Goal: Information Seeking & Learning: Learn about a topic

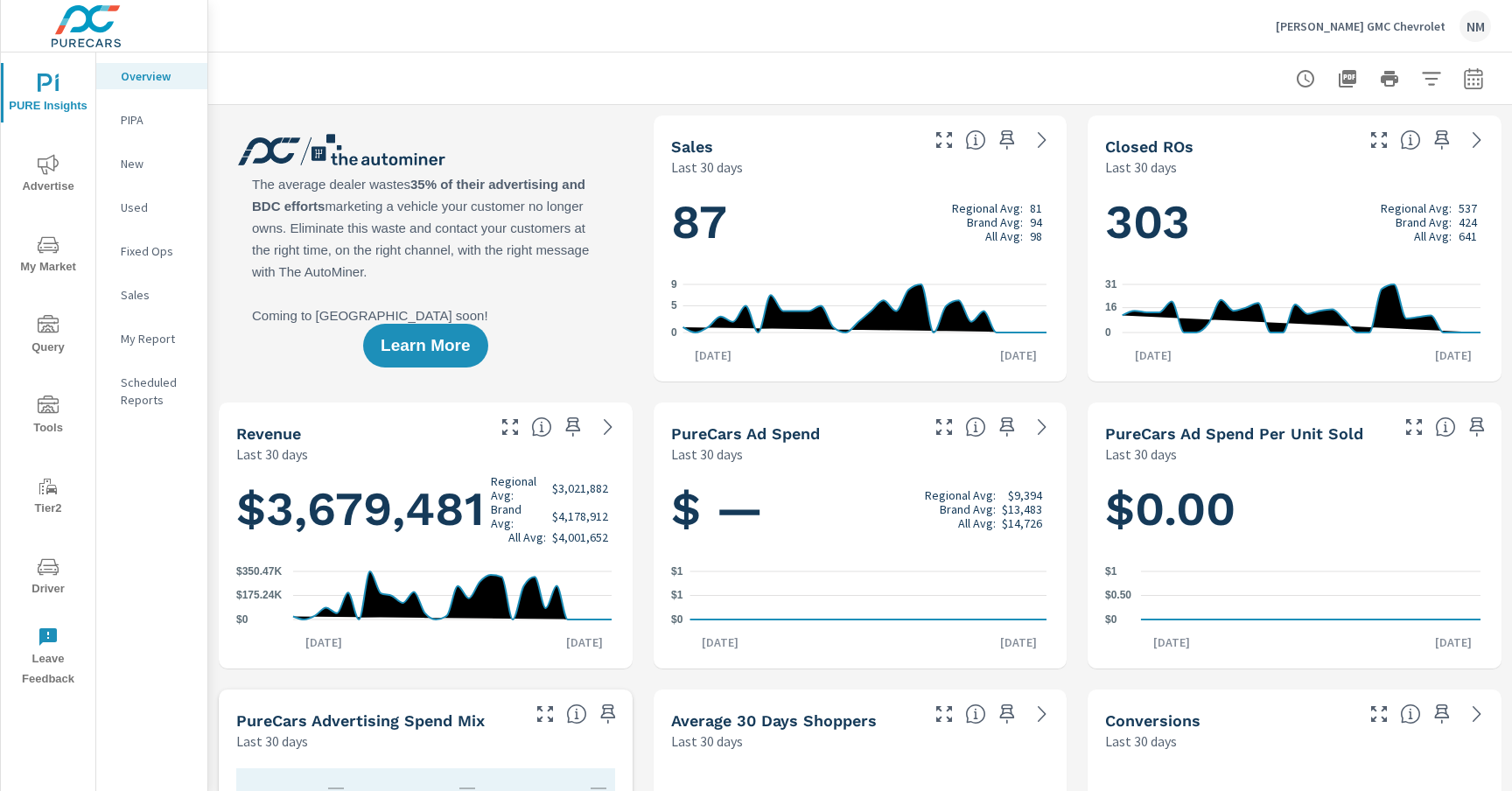
click at [54, 176] on span "Advertise" at bounding box center [48, 175] width 84 height 43
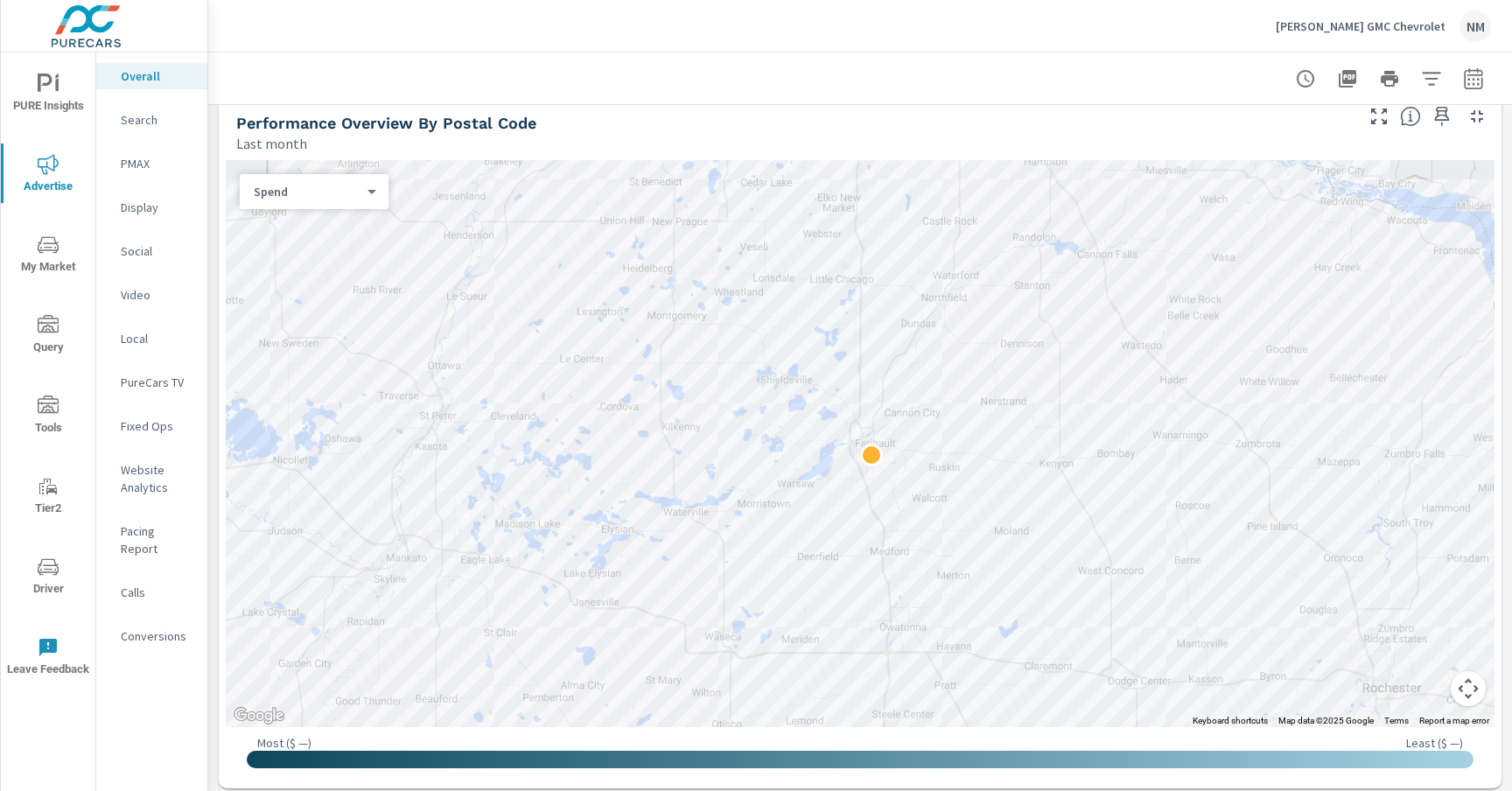
scroll to position [591, 0]
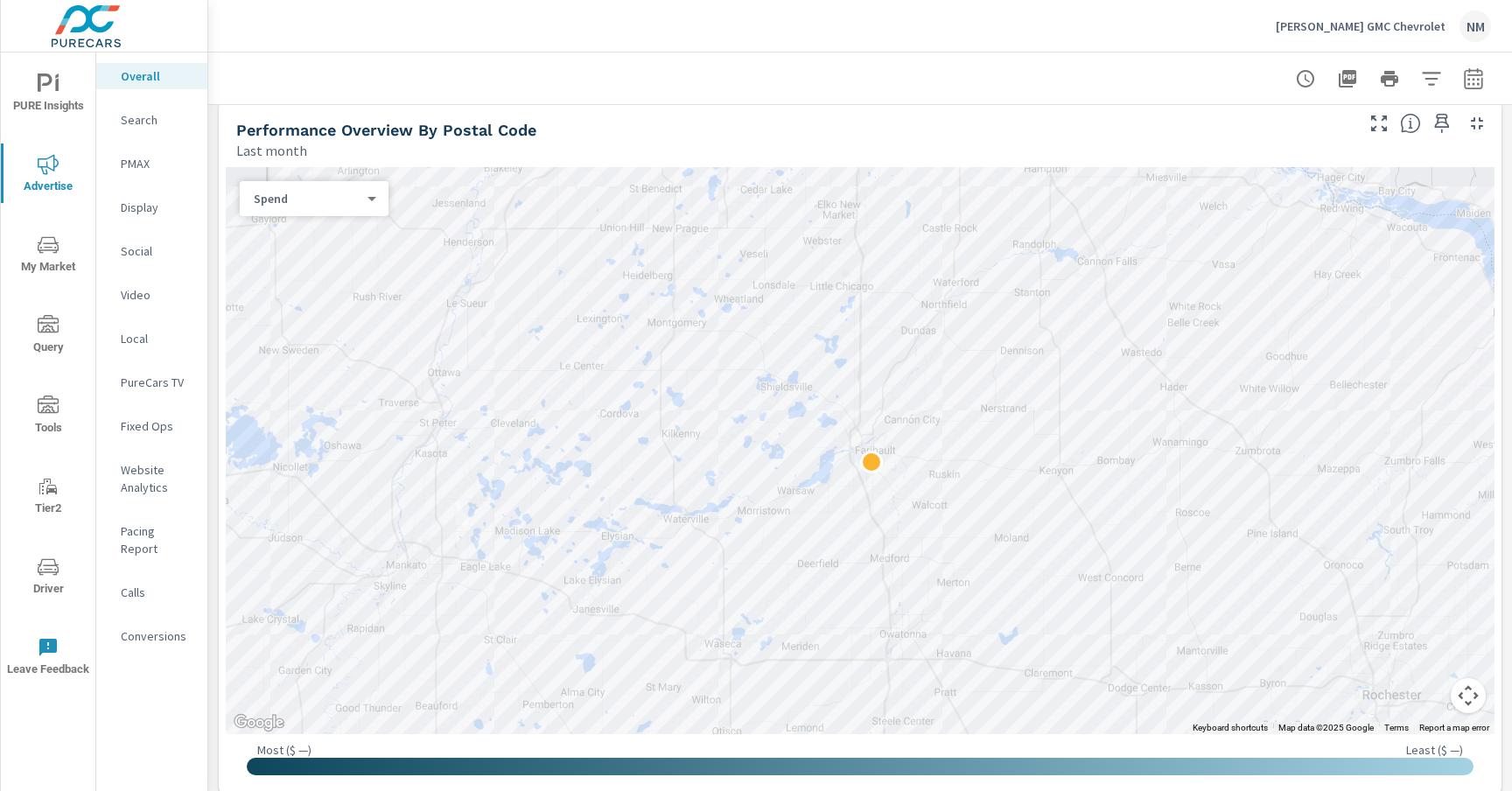
click at [315, 205] on body "PURE Insights Advertise My Market Query Tools Tier2 Driver Leave Feedback Overa…" at bounding box center [756, 396] width 1512 height 791
click at [348, 225] on li "Sales" at bounding box center [307, 227] width 134 height 28
click at [1465, 69] on icon "button" at bounding box center [1473, 79] width 21 height 21
select select "Last month"
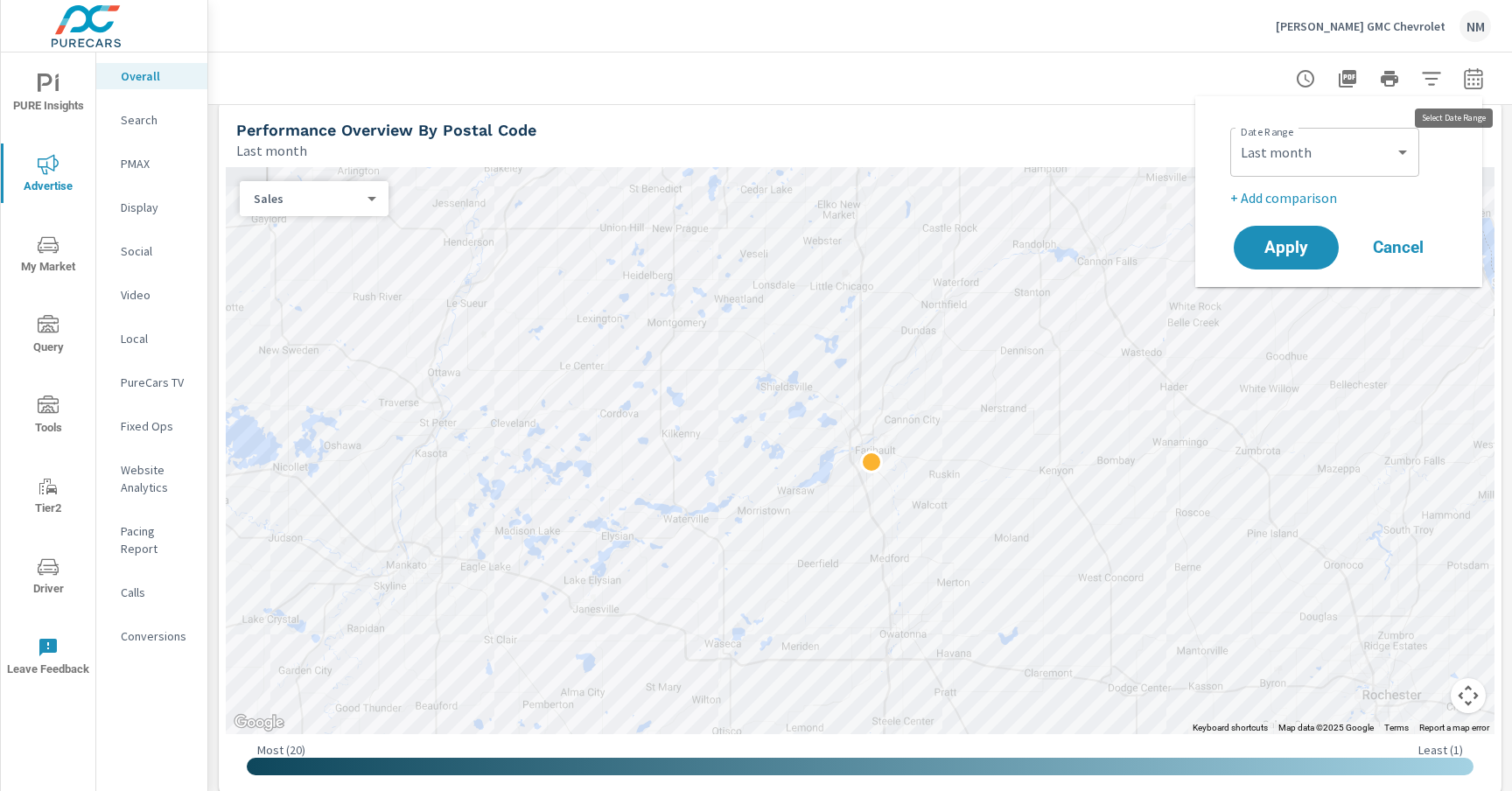
click at [1456, 90] on button "button" at bounding box center [1473, 79] width 35 height 35
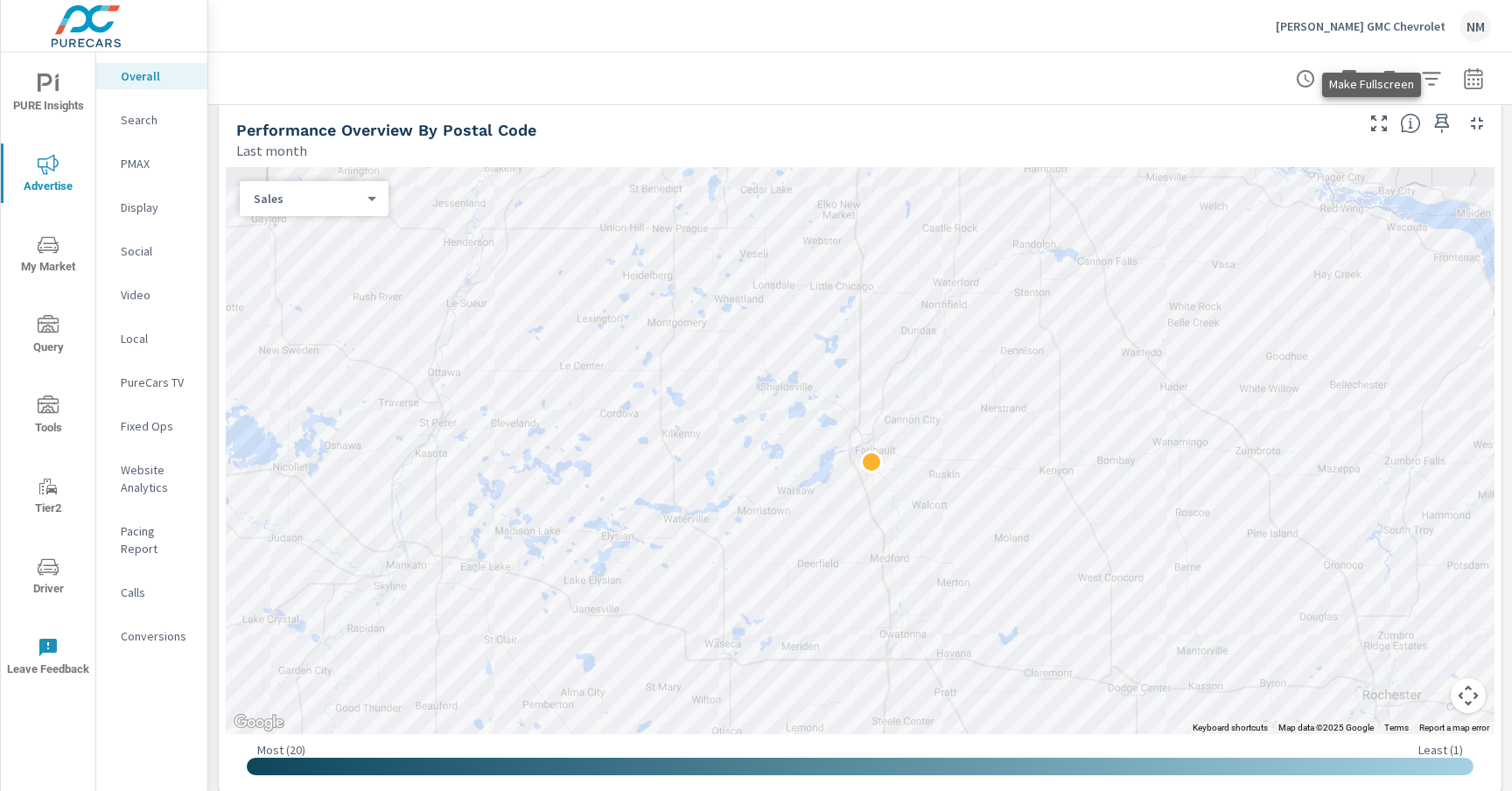
click at [1368, 122] on icon "button" at bounding box center [1378, 123] width 21 height 21
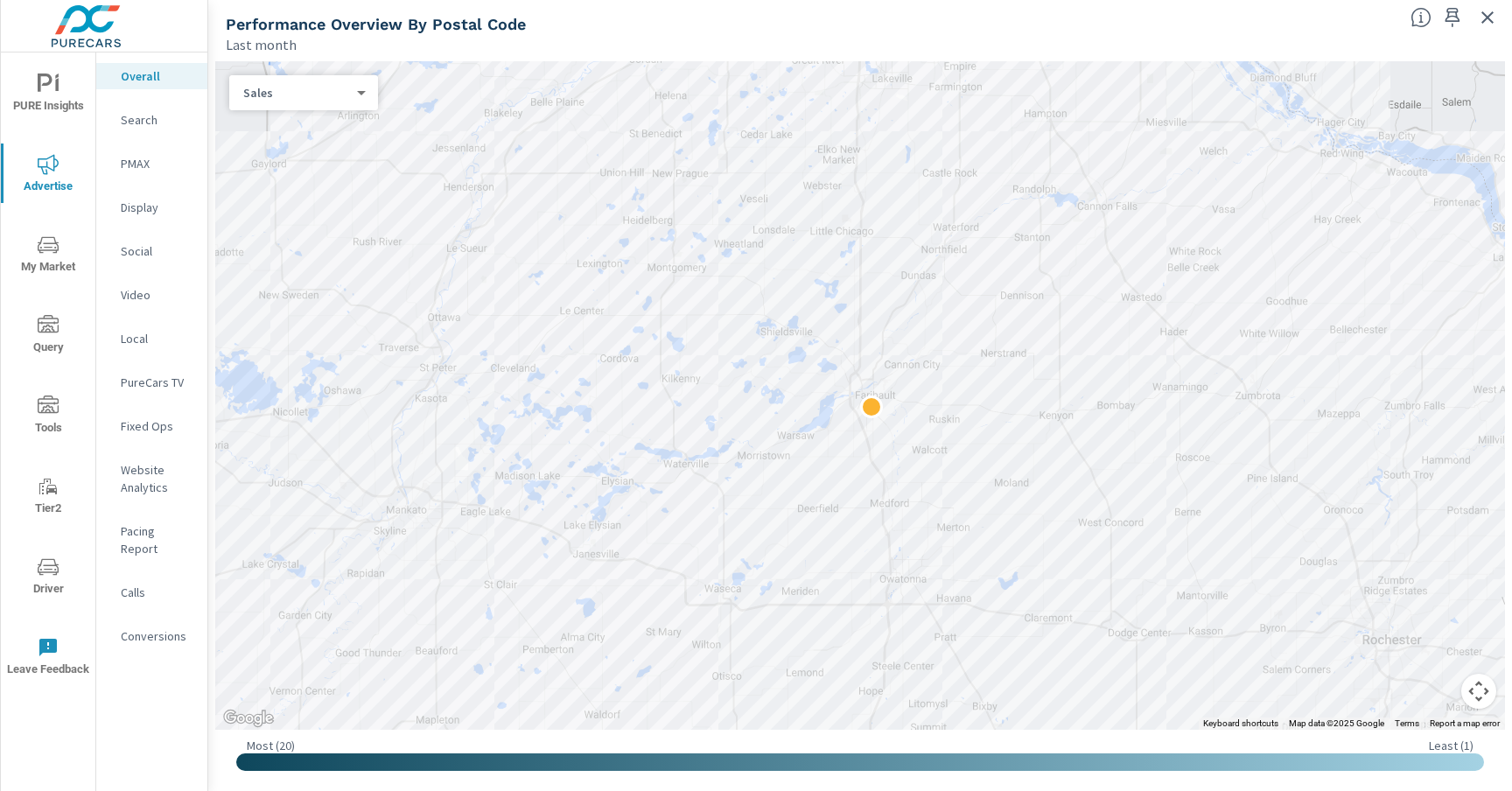
click at [1479, 693] on button "Map camera controls" at bounding box center [1479, 692] width 35 height 35
click at [1439, 687] on button "Zoom out" at bounding box center [1435, 692] width 35 height 35
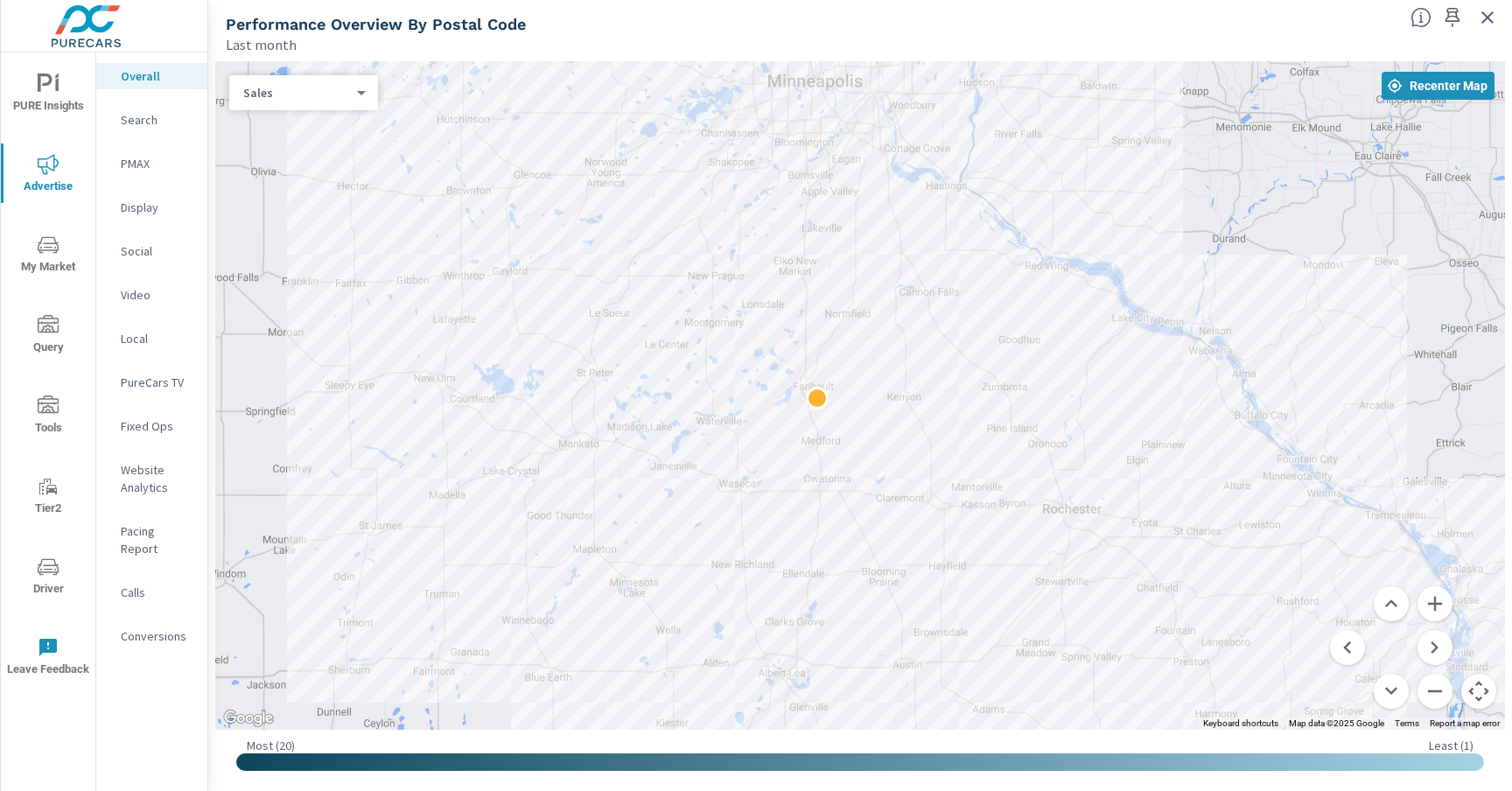
drag, startPoint x: 1204, startPoint y: 384, endPoint x: 1148, endPoint y: 378, distance: 56.3
click at [1148, 378] on div at bounding box center [860, 396] width 1290 height 669
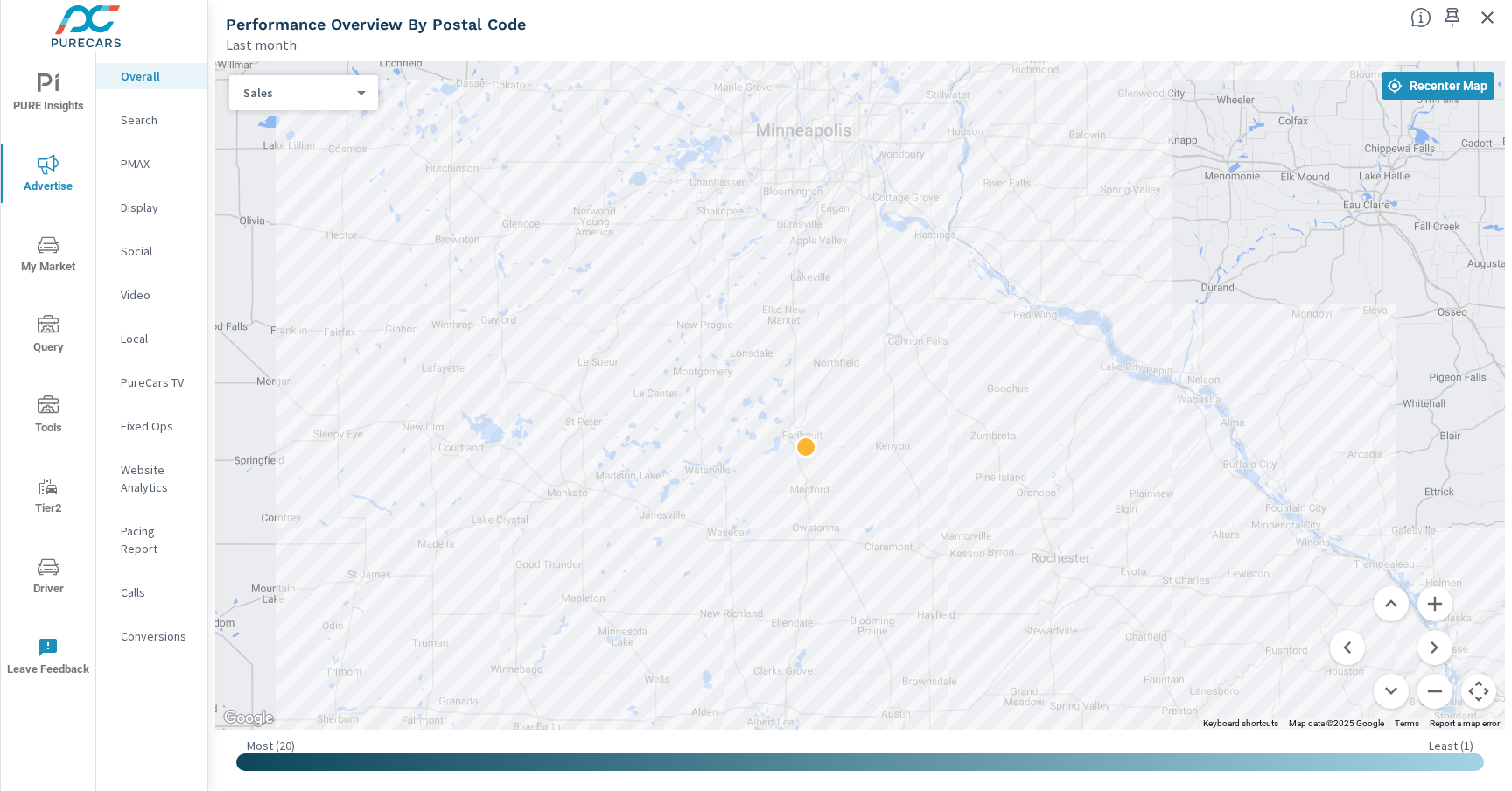
drag, startPoint x: 778, startPoint y: 305, endPoint x: 872, endPoint y: 319, distance: 95.0
click at [872, 319] on div at bounding box center [860, 396] width 1290 height 669
click at [52, 271] on span "My Market" at bounding box center [48, 256] width 84 height 43
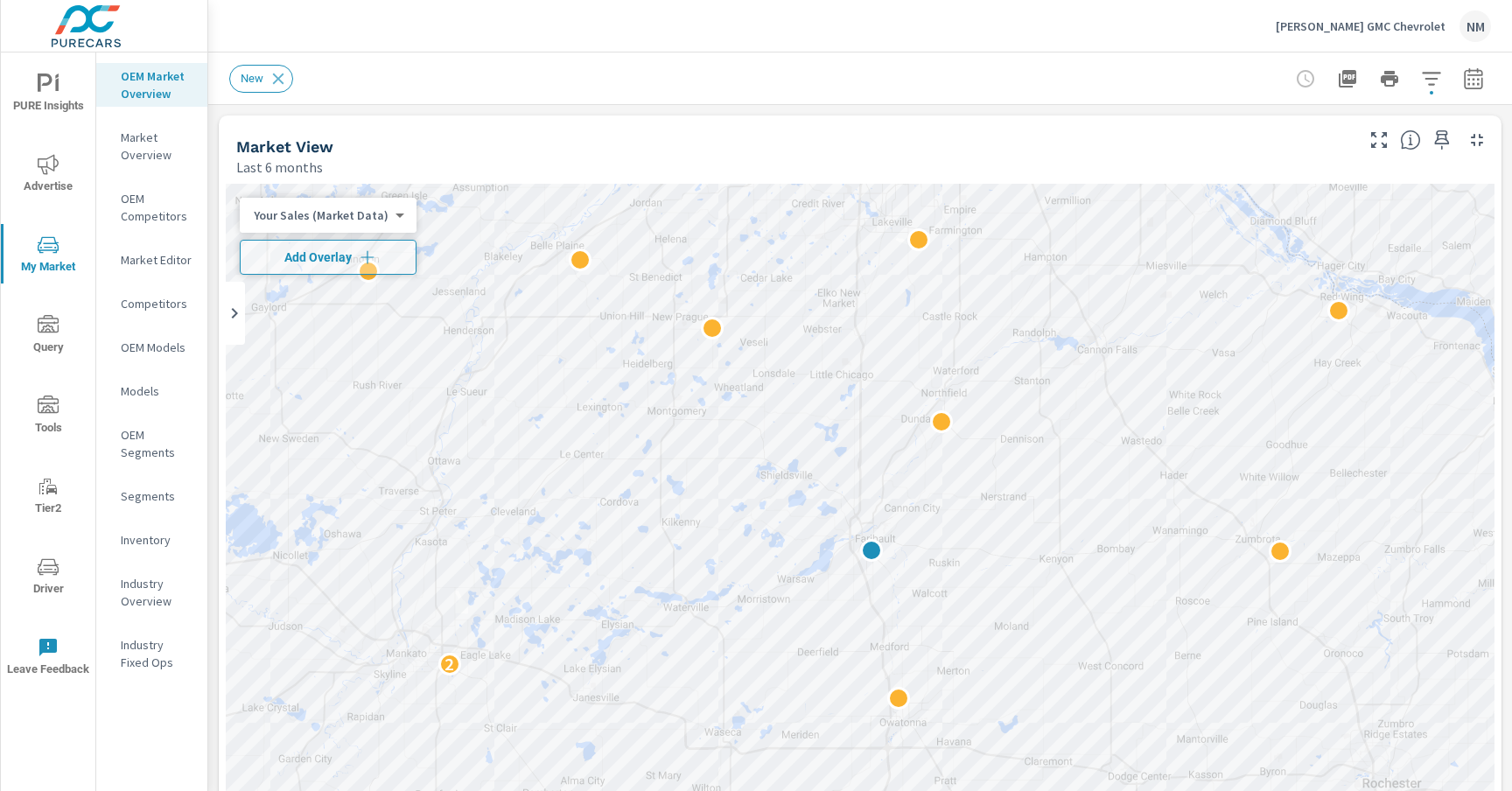
click at [339, 214] on body "PURE Insights Advertise My Market Query Tools Tier2 Driver Leave Feedback OEM M…" at bounding box center [756, 396] width 1512 height 791
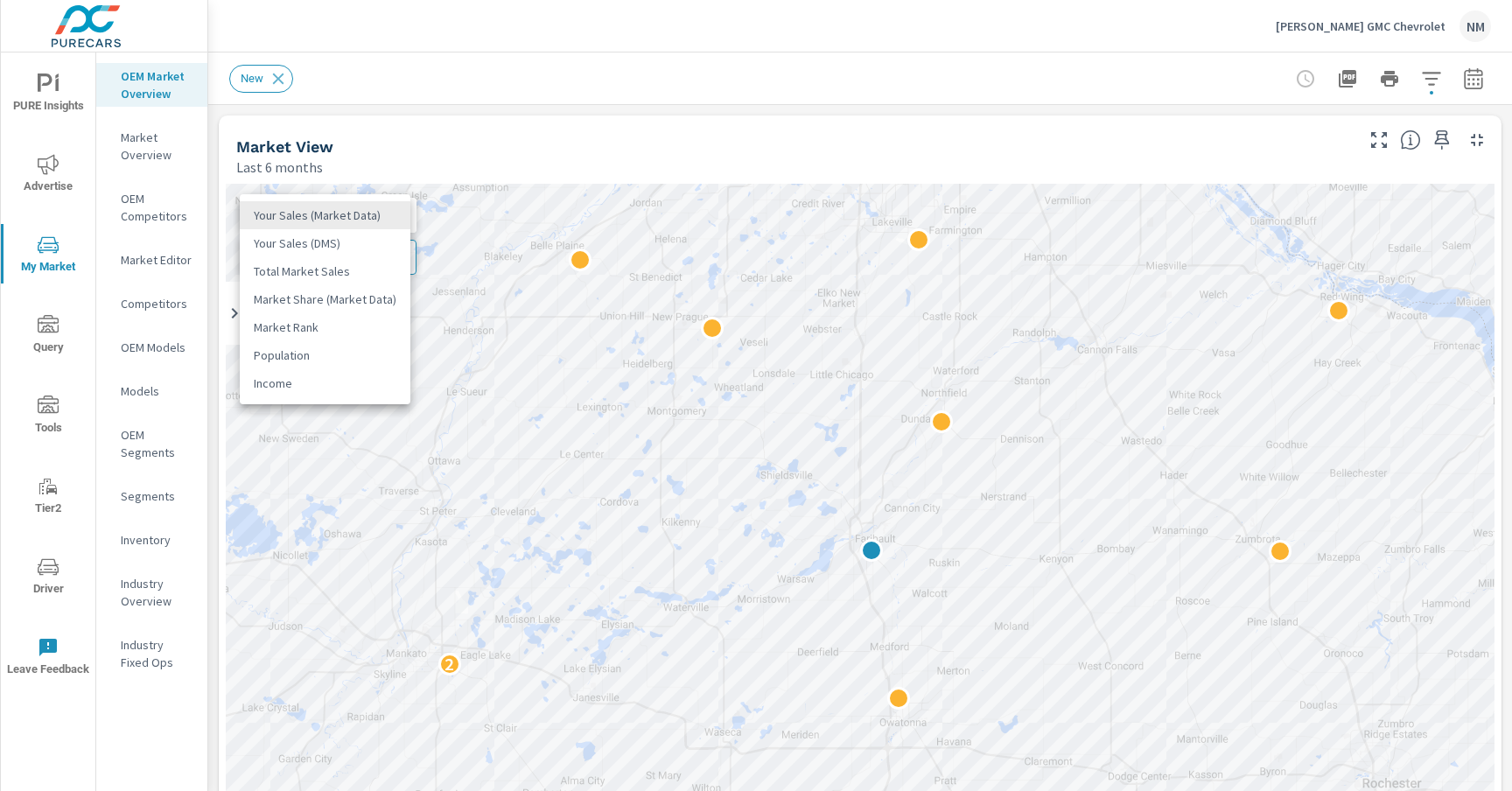
click at [339, 214] on li "Your Sales (Market Data)" at bounding box center [325, 215] width 170 height 28
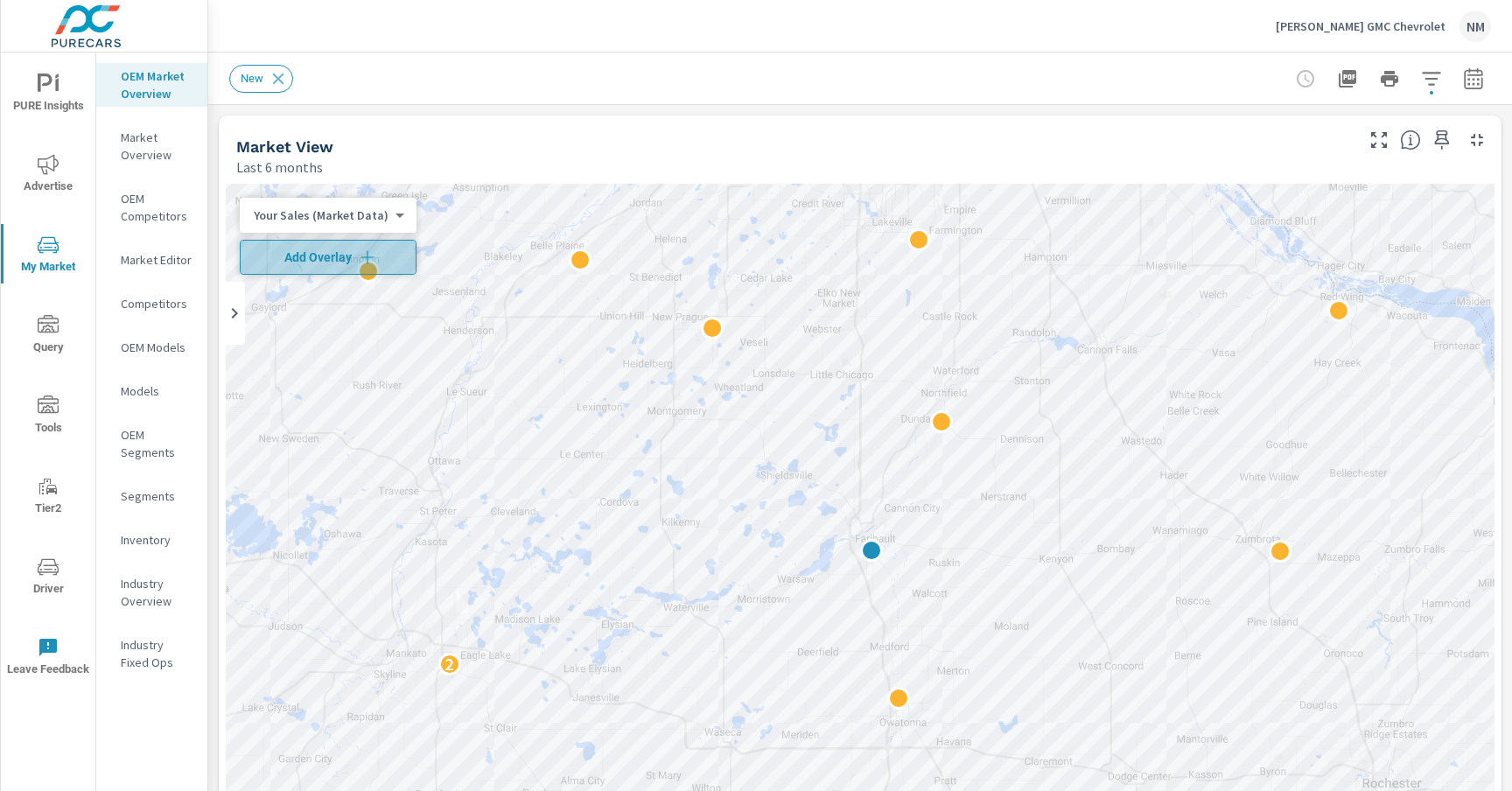
click at [362, 256] on icon "button" at bounding box center [367, 258] width 18 height 18
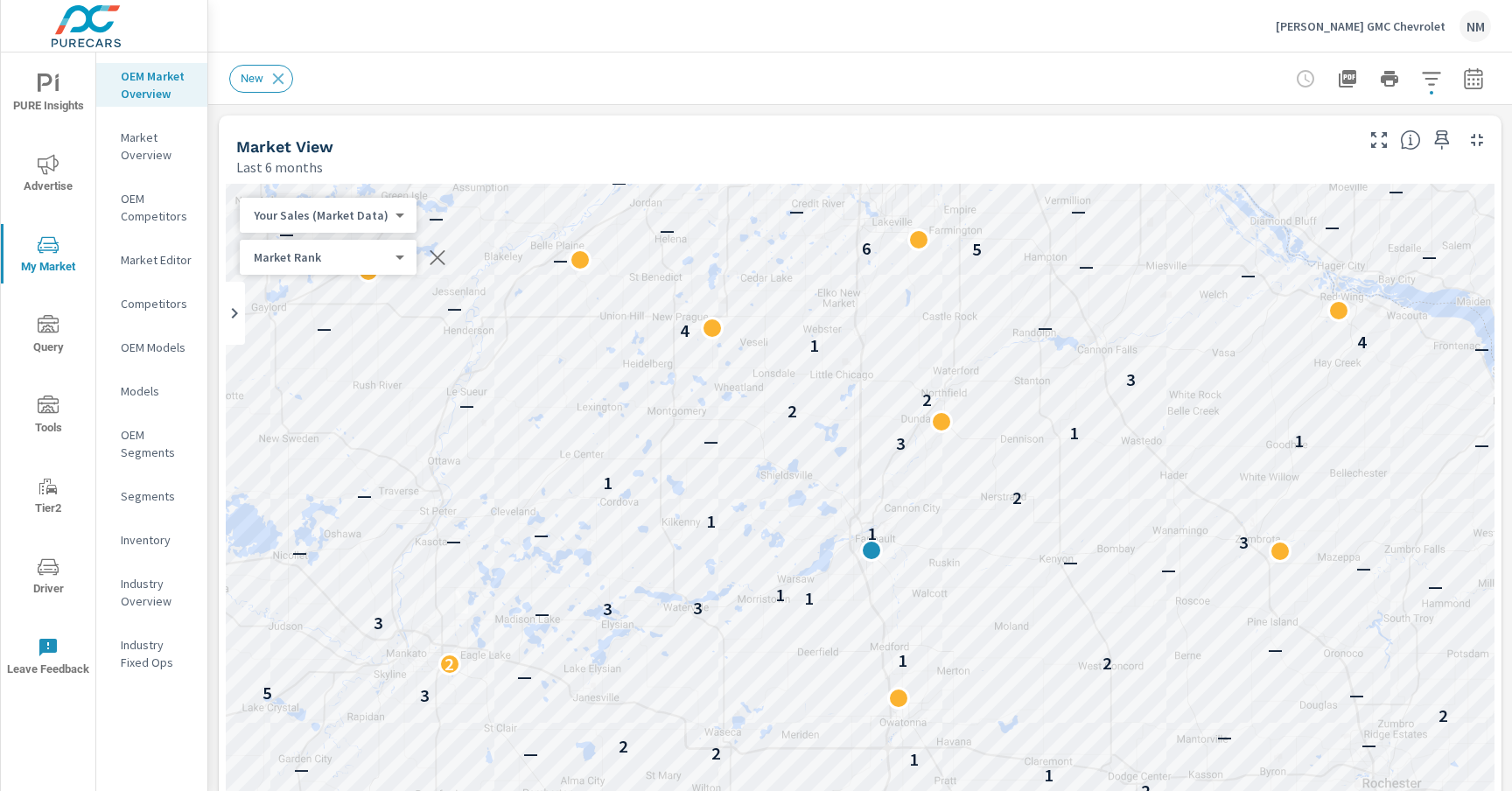
click at [1470, 91] on button "button" at bounding box center [1473, 79] width 35 height 35
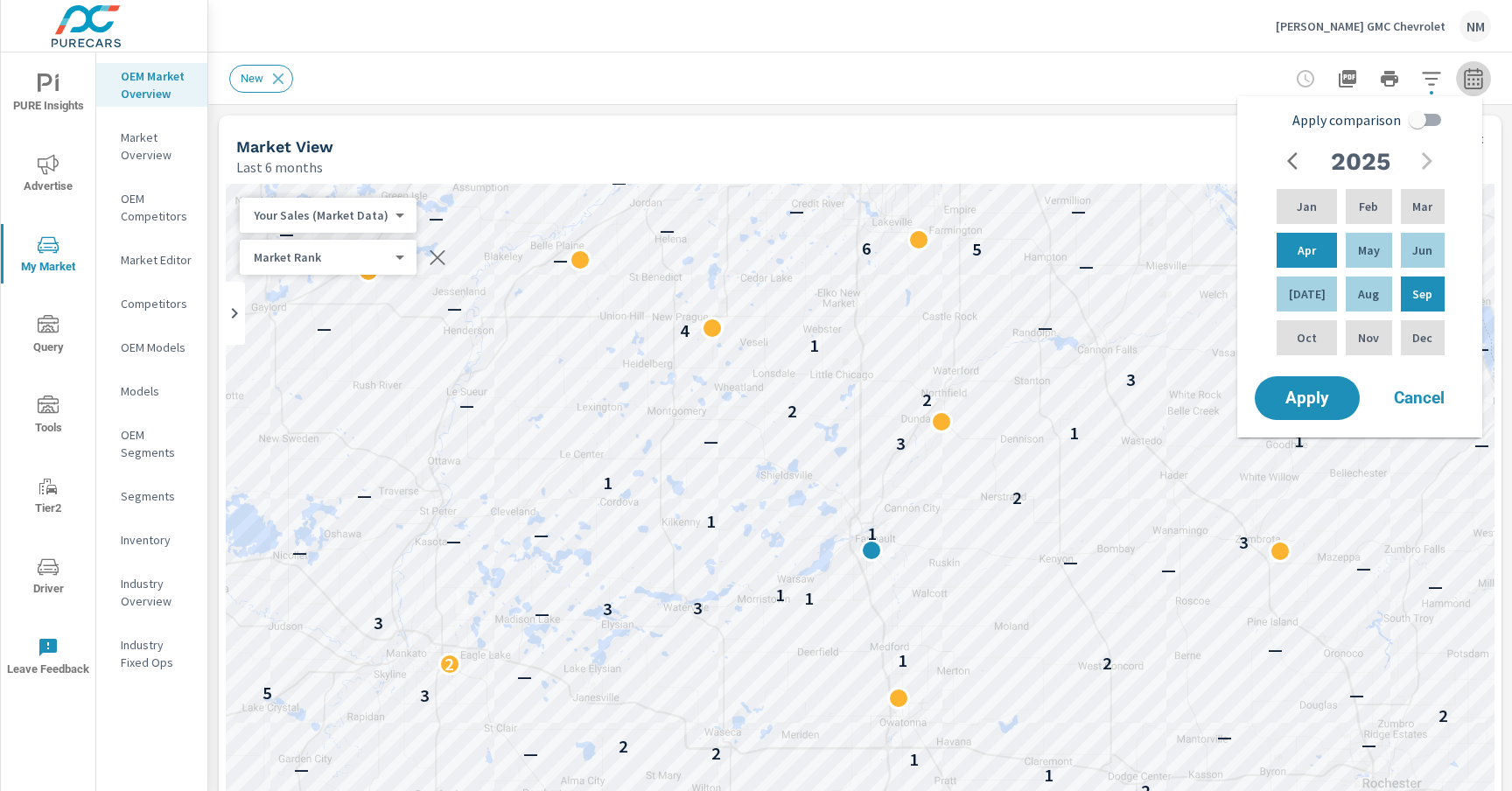
click at [1470, 91] on button "button" at bounding box center [1473, 79] width 35 height 35
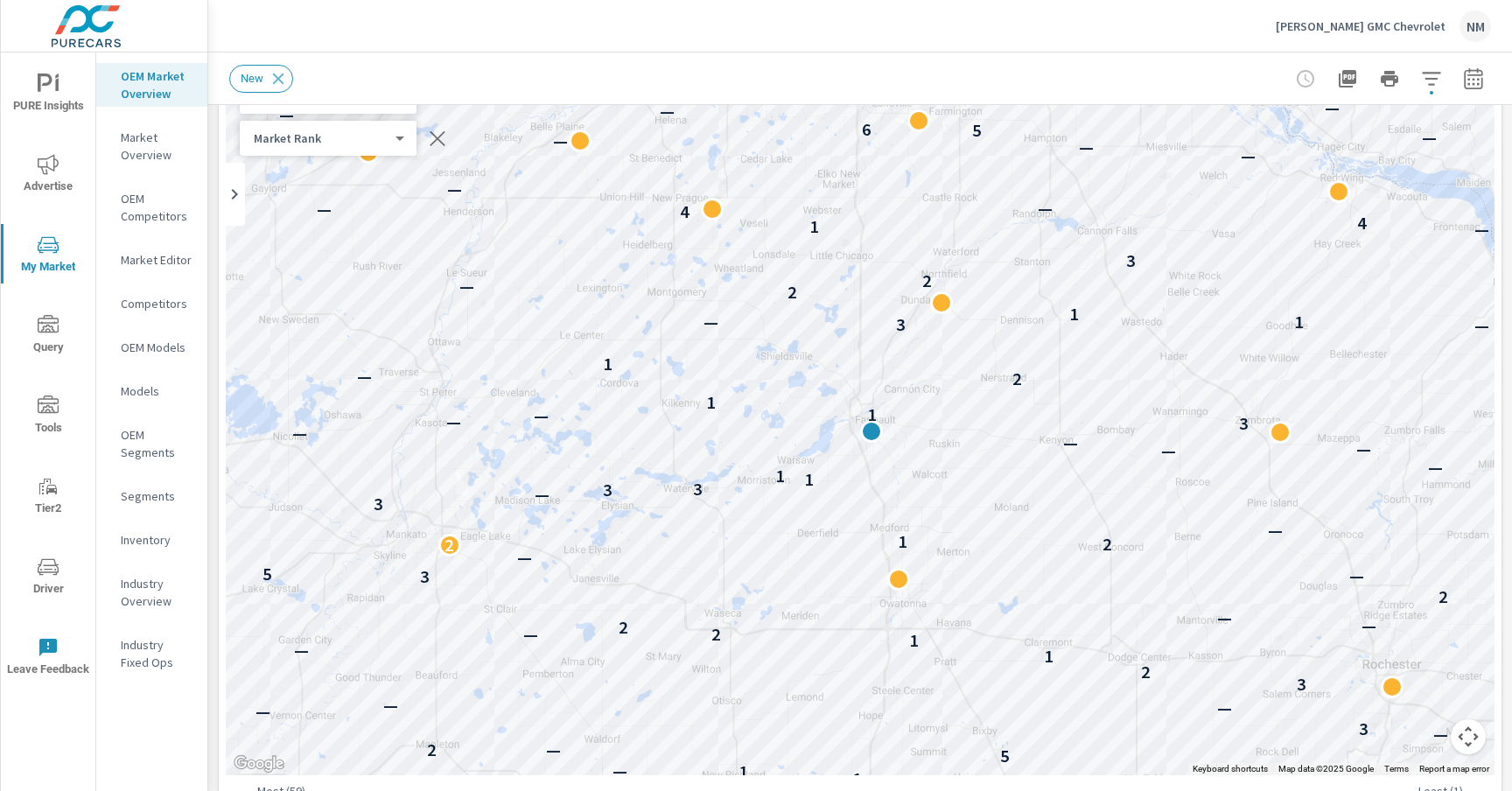
scroll to position [113, 0]
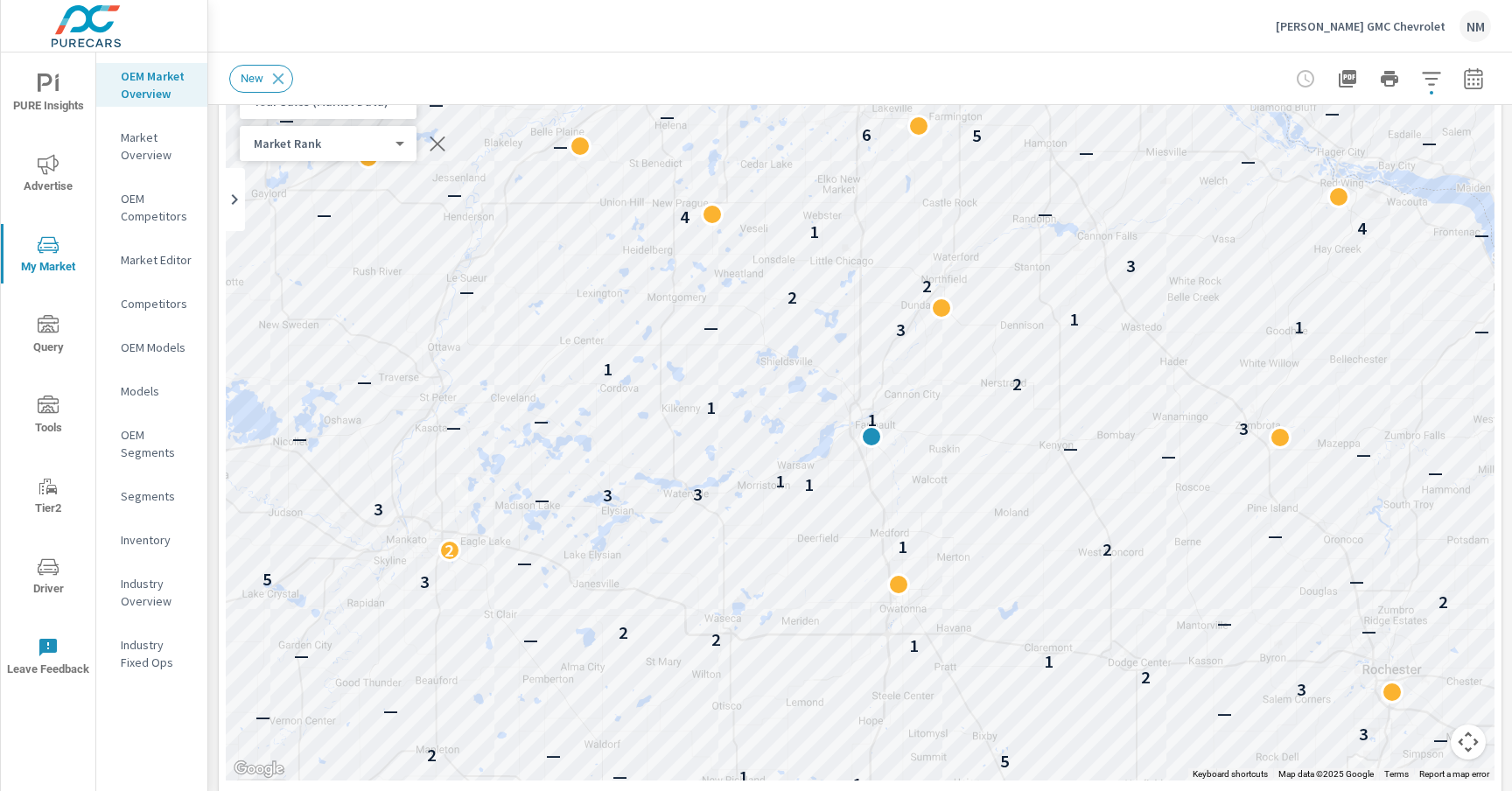
click at [1462, 740] on button "Map camera controls" at bounding box center [1468, 743] width 35 height 35
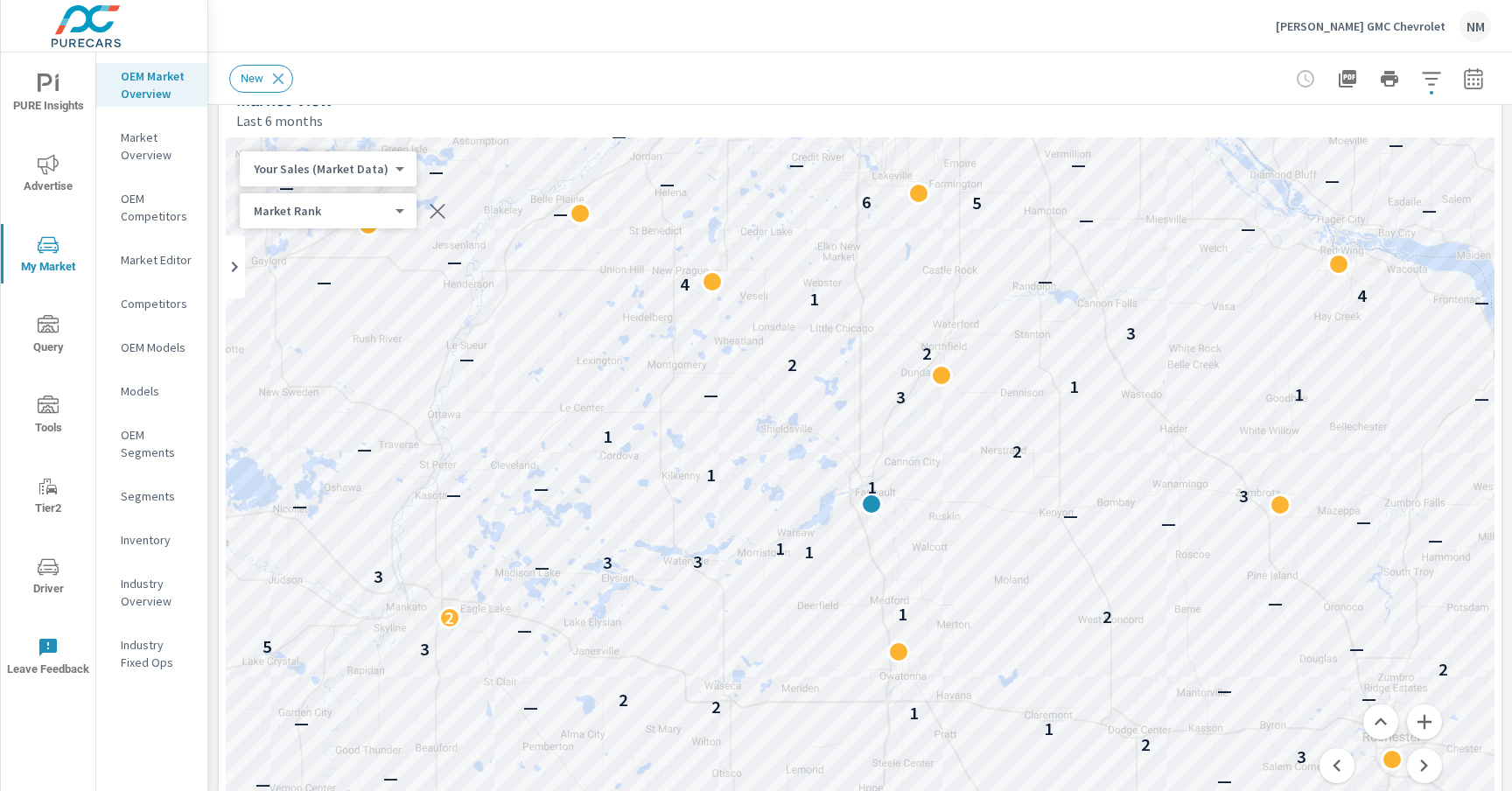
scroll to position [0, 0]
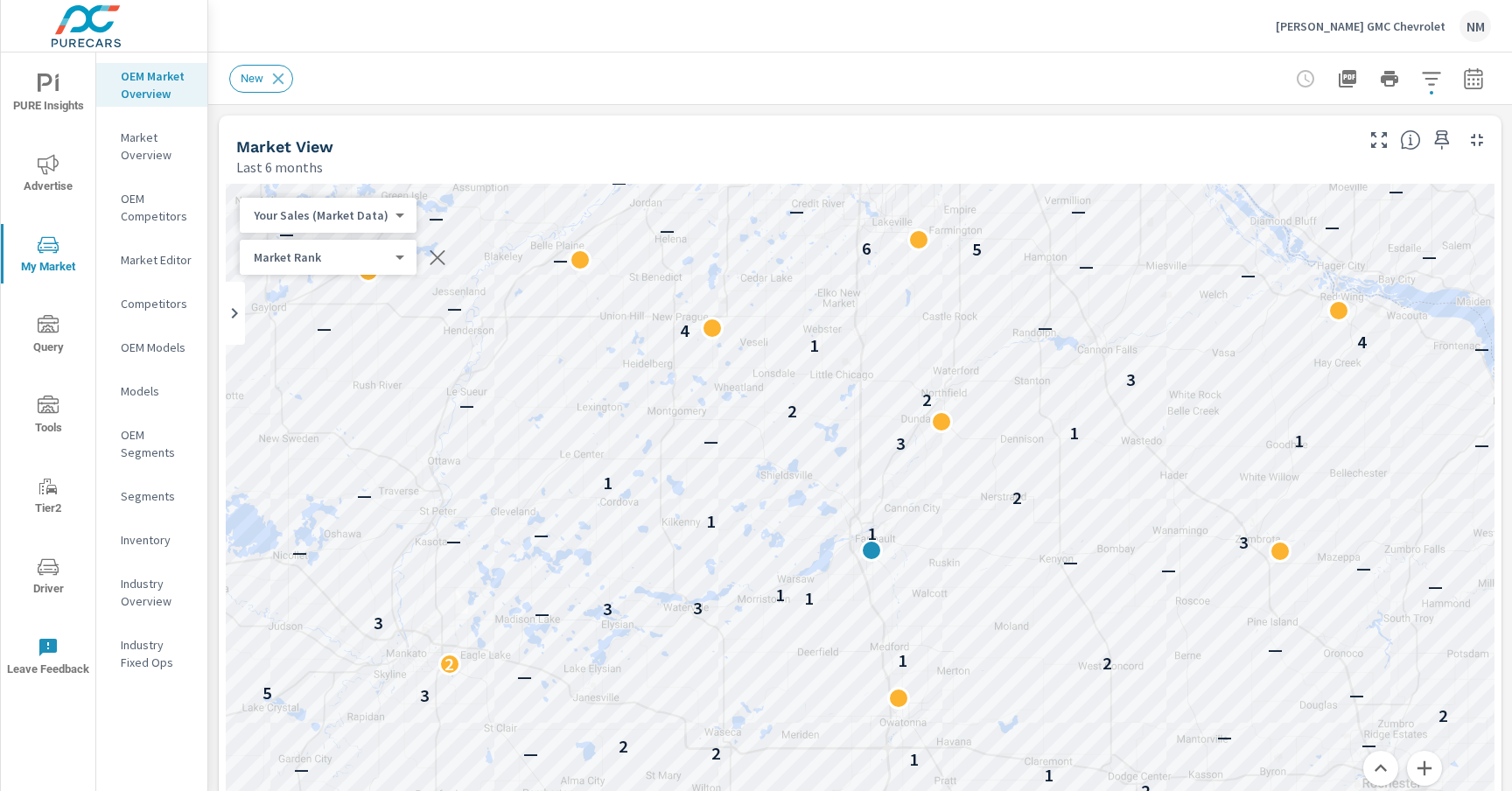
click at [1368, 145] on icon "button" at bounding box center [1378, 140] width 21 height 21
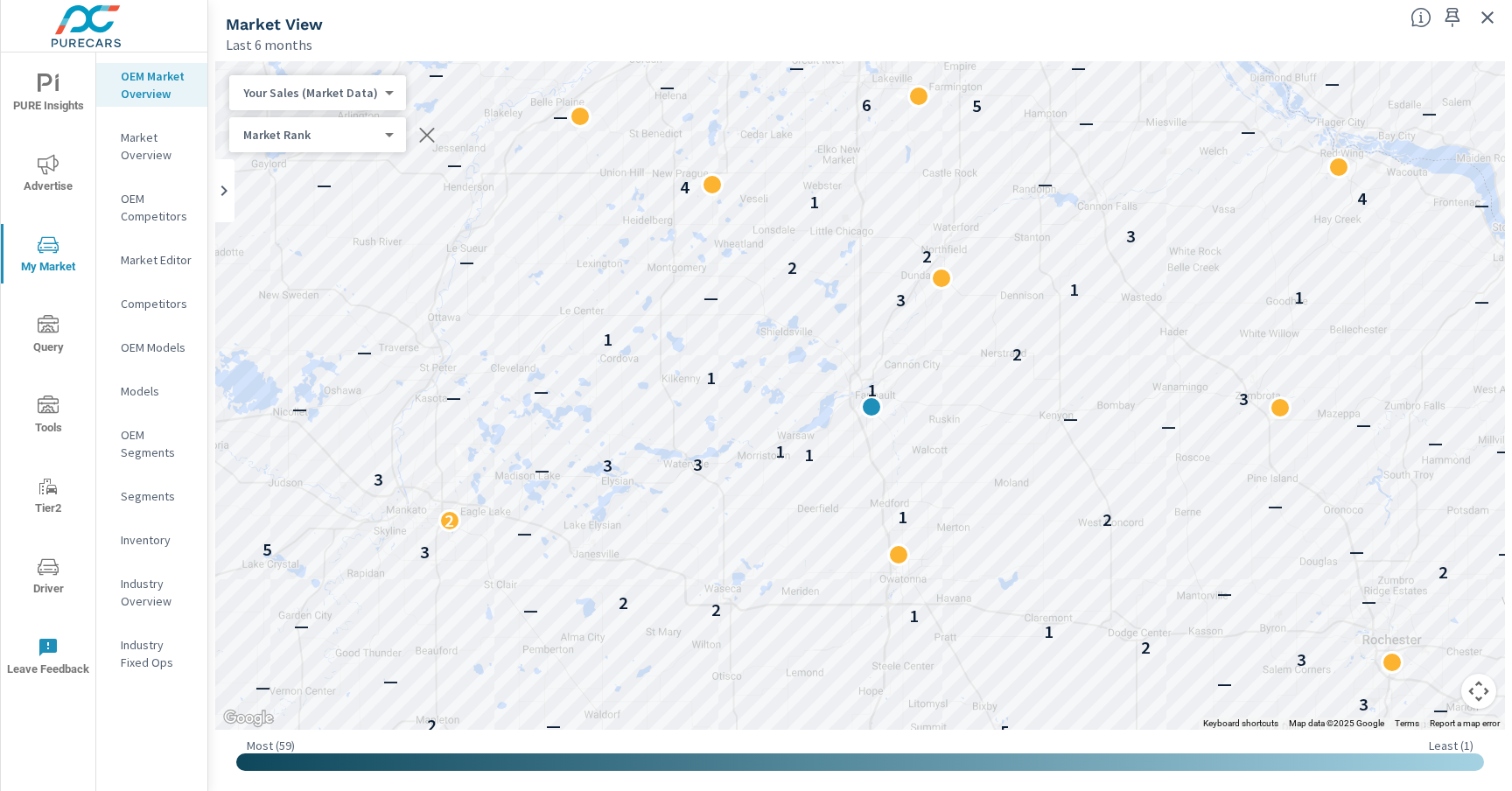
click at [1486, 694] on button "Map camera controls" at bounding box center [1479, 692] width 35 height 35
click at [1431, 692] on button "Zoom out" at bounding box center [1435, 692] width 35 height 35
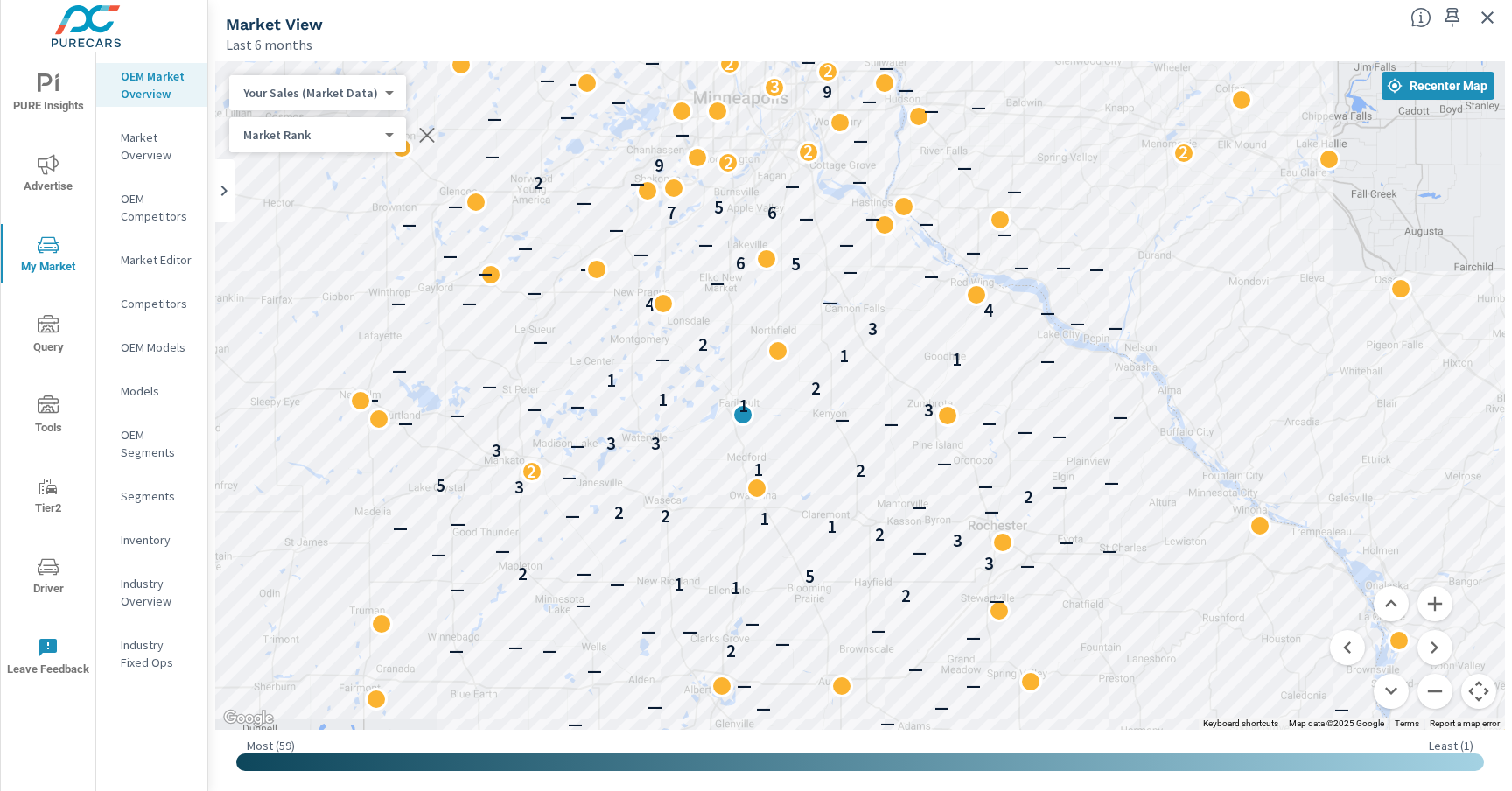
drag, startPoint x: 1320, startPoint y: 449, endPoint x: 1190, endPoint y: 457, distance: 130.2
click at [1437, 606] on button "Zoom in" at bounding box center [1435, 604] width 35 height 35
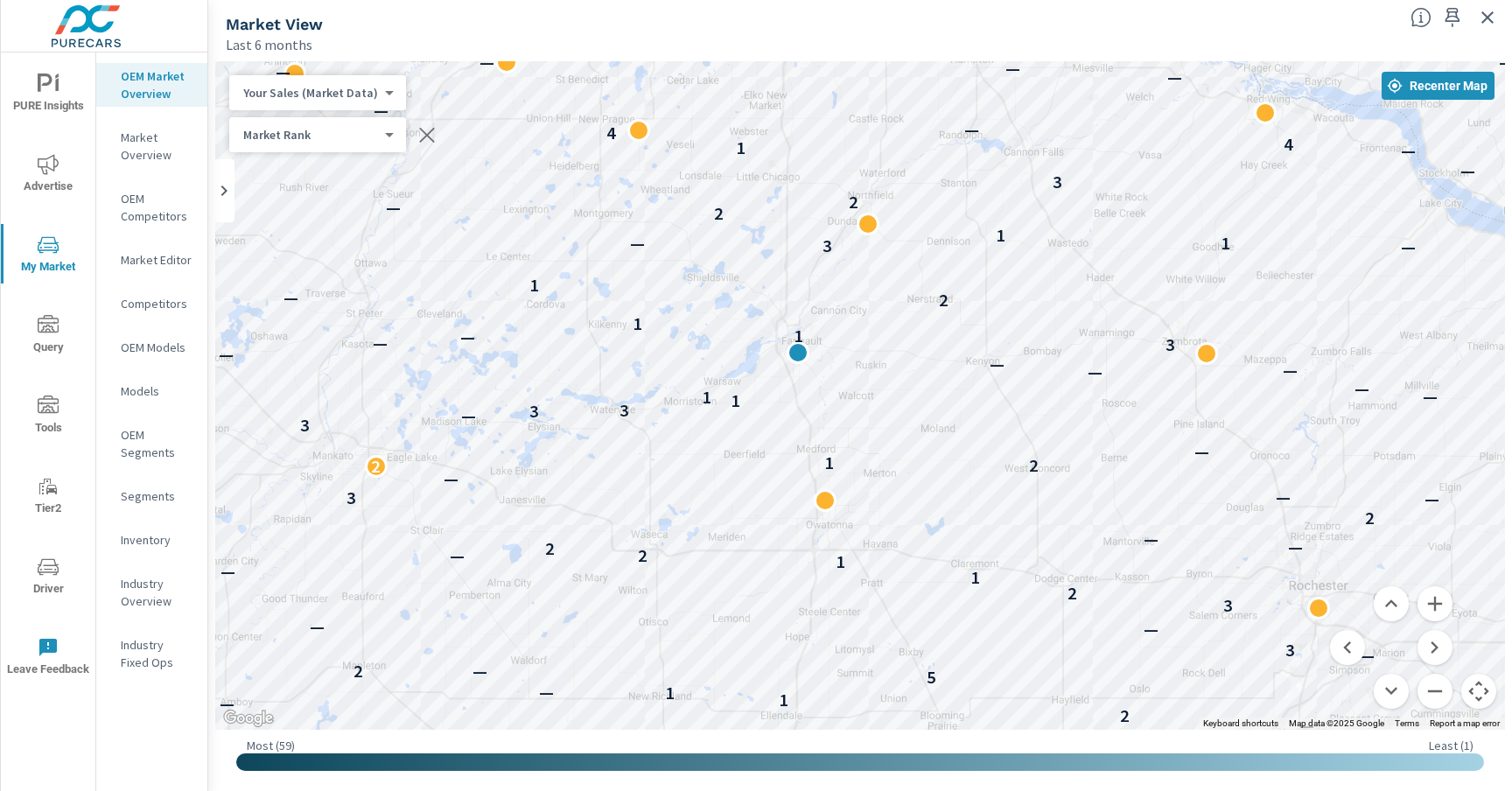
drag, startPoint x: 872, startPoint y: 434, endPoint x: 1054, endPoint y: 364, distance: 195.0
